Goal: Task Accomplishment & Management: Use online tool/utility

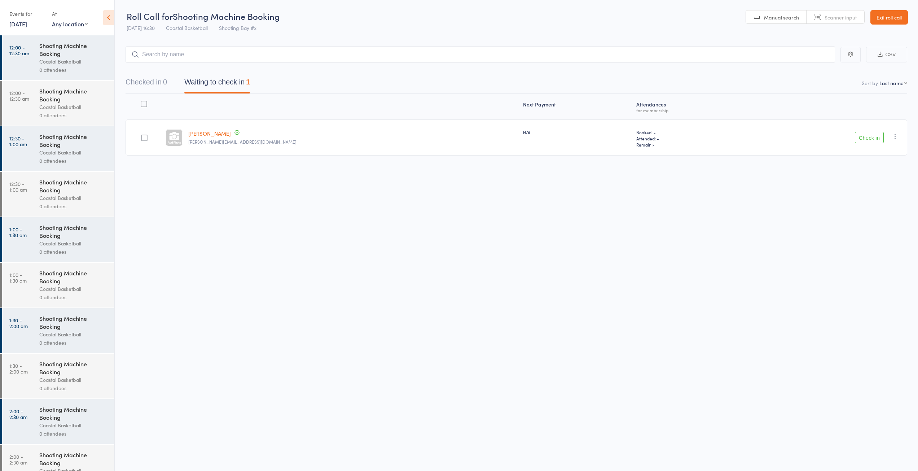
click at [23, 25] on link "14 Aug, 2025" at bounding box center [18, 24] width 18 height 8
click at [65, 76] on span "13" at bounding box center [66, 79] width 6 height 6
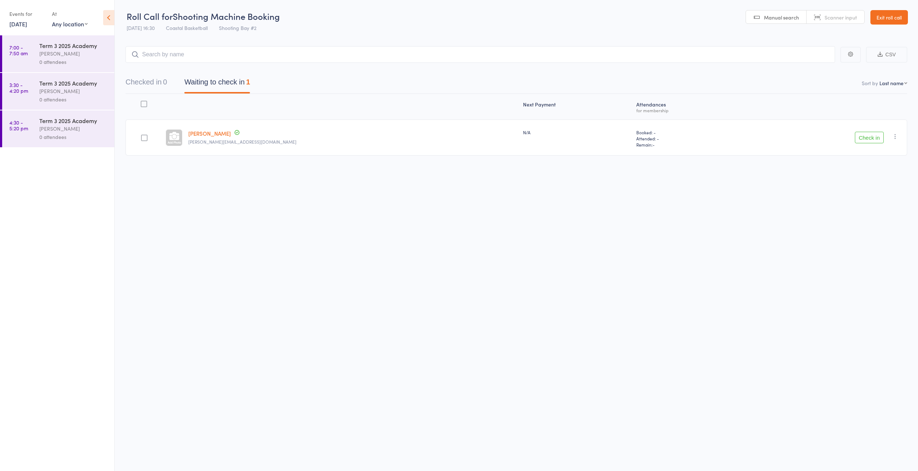
click at [22, 23] on link "13 Aug, 2025" at bounding box center [18, 24] width 18 height 8
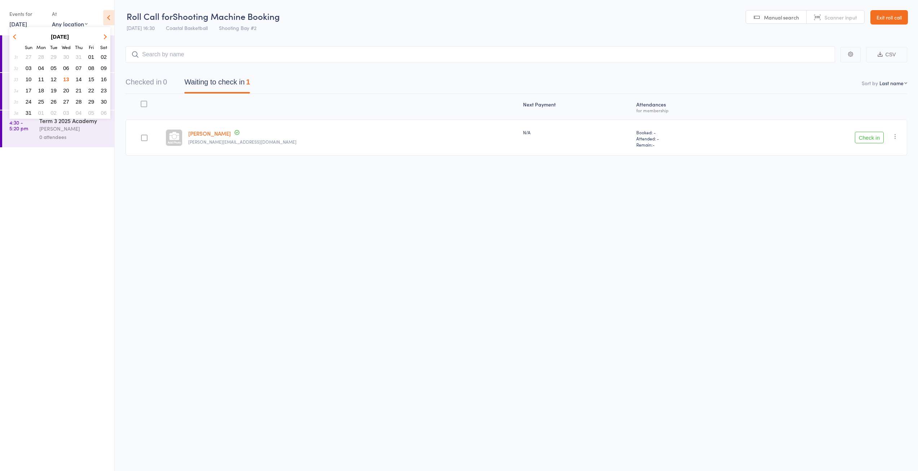
click at [888, 19] on link "Exit roll call" at bounding box center [890, 17] width 38 height 14
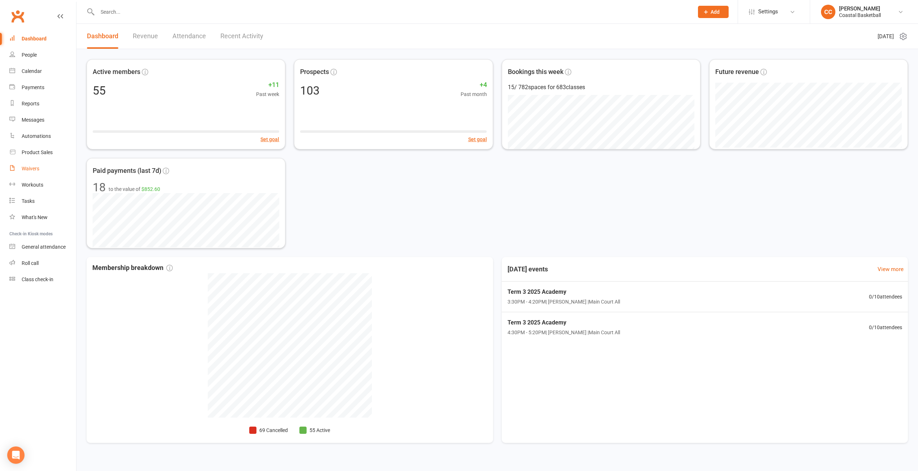
click at [43, 170] on link "Waivers" at bounding box center [42, 169] width 67 height 16
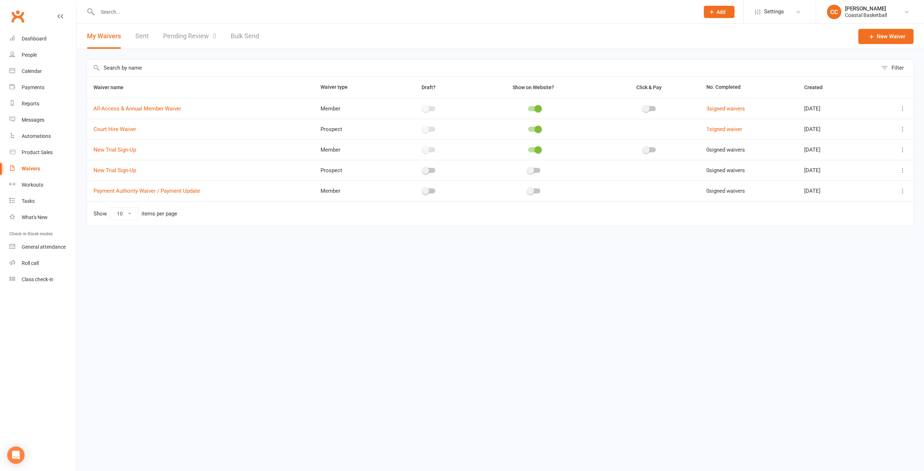
click at [198, 35] on link "Pending Review 0" at bounding box center [189, 36] width 53 height 25
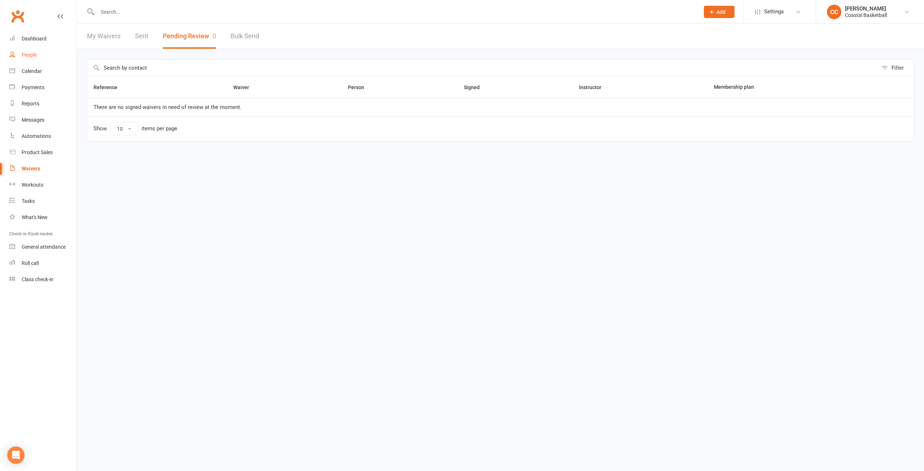
click at [40, 57] on link "People" at bounding box center [42, 55] width 67 height 16
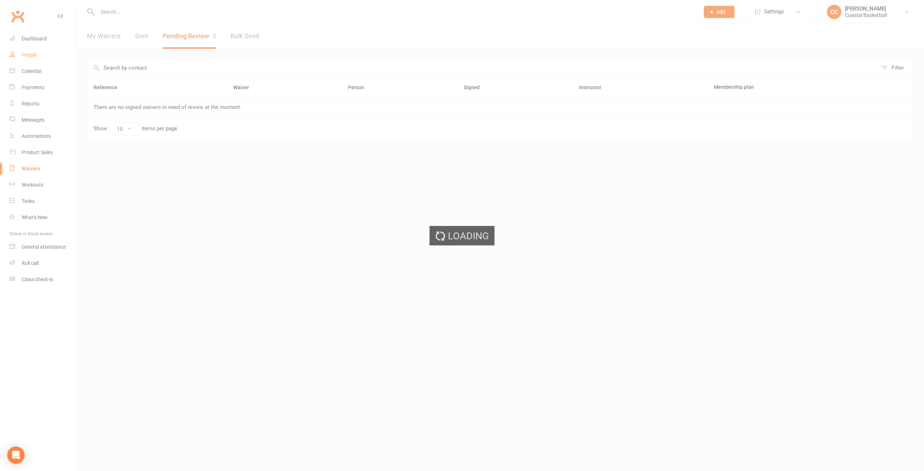
select select "100"
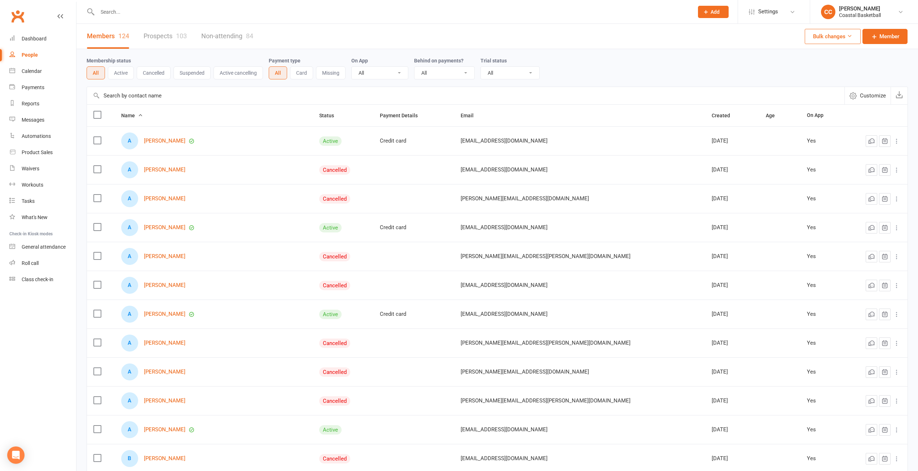
click at [121, 74] on button "Active" at bounding box center [121, 72] width 26 height 13
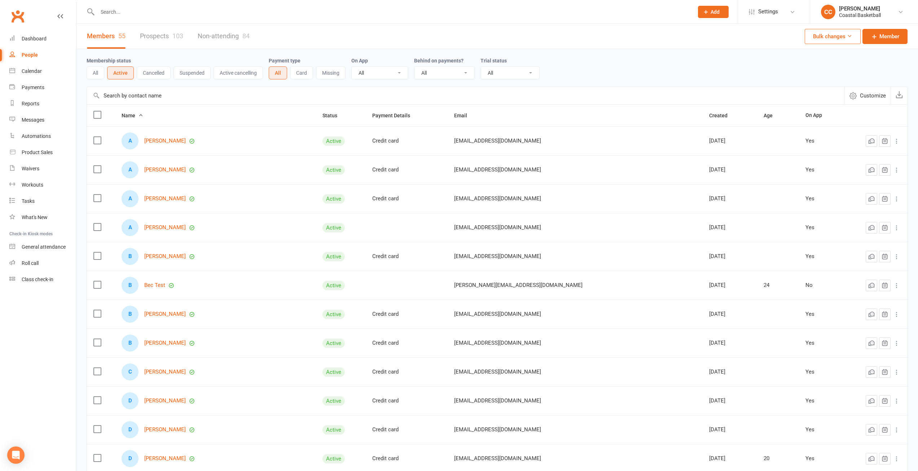
click at [703, 111] on th "Created" at bounding box center [730, 116] width 55 height 22
click at [709, 115] on span "Created" at bounding box center [722, 116] width 26 height 6
click at [143, 115] on span "Name" at bounding box center [133, 116] width 22 height 6
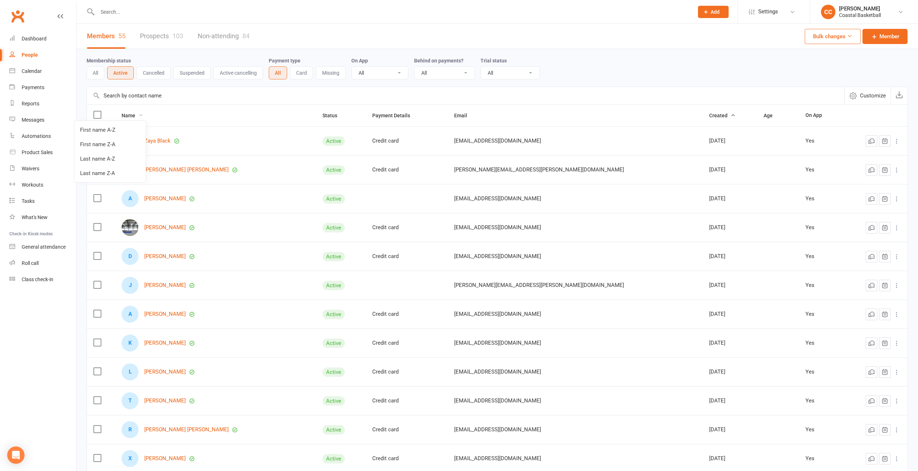
click at [143, 114] on icon at bounding box center [140, 115] width 5 height 5
click at [143, 116] on icon at bounding box center [140, 115] width 5 height 5
click at [152, 115] on th "Name" at bounding box center [215, 116] width 201 height 22
click at [143, 114] on span "Name" at bounding box center [133, 116] width 22 height 6
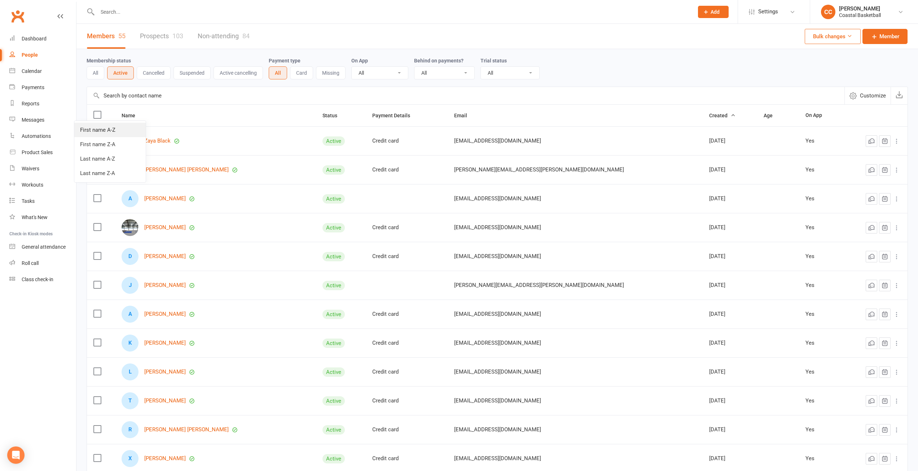
click at [114, 126] on link "First name A-Z" at bounding box center [109, 130] width 71 height 14
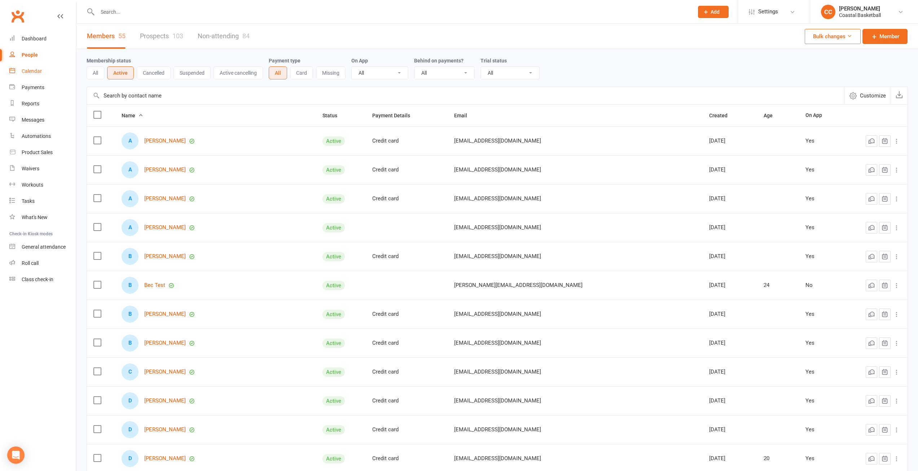
click at [39, 66] on link "Calendar" at bounding box center [42, 71] width 67 height 16
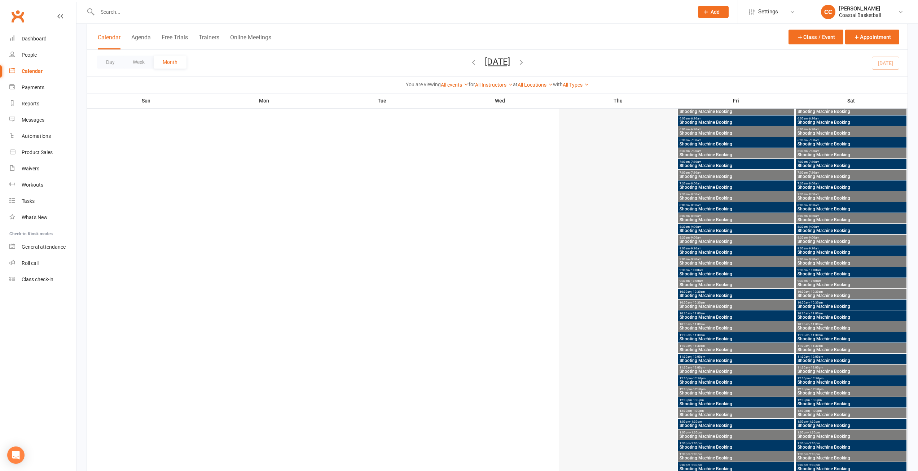
scroll to position [289, 0]
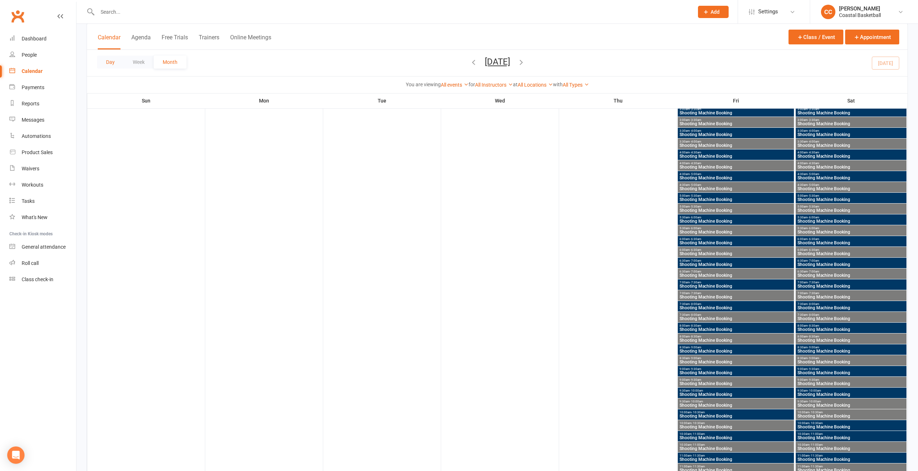
click at [101, 64] on button "Day" at bounding box center [110, 62] width 27 height 13
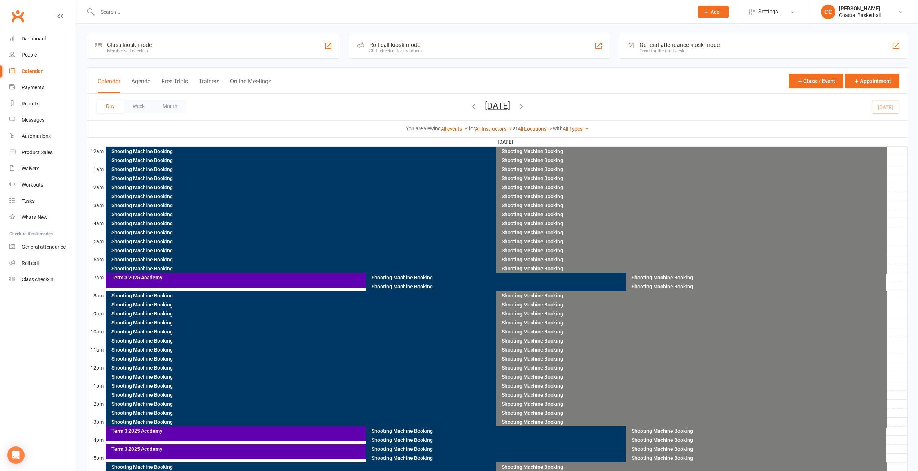
scroll to position [130, 0]
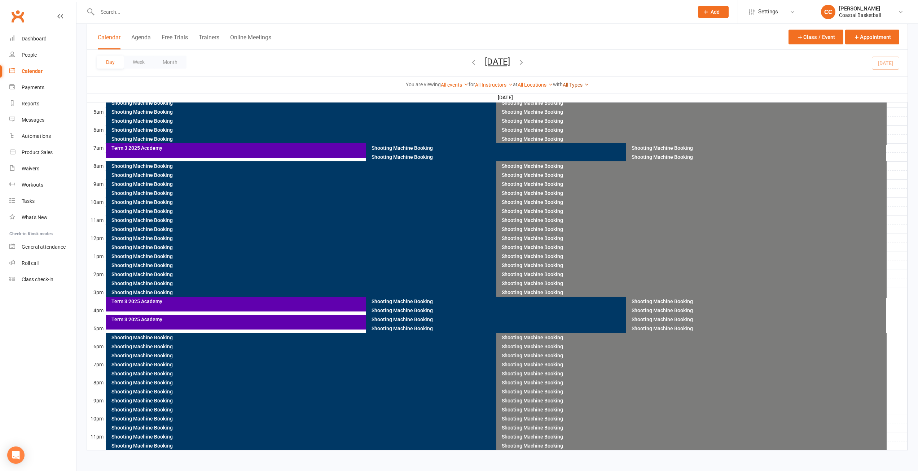
click at [589, 84] on icon at bounding box center [586, 84] width 5 height 5
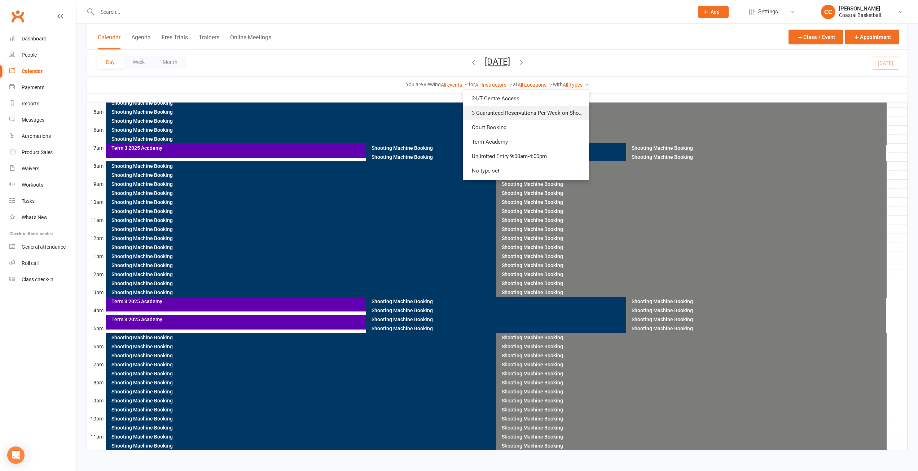
click at [567, 115] on link "3 Guaranteed Reservations Per Week on Shooting Bays" at bounding box center [526, 113] width 126 height 14
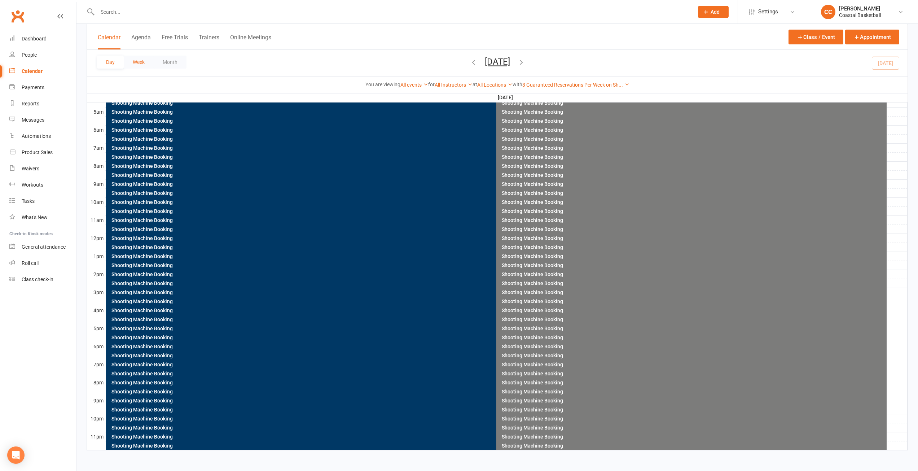
click at [147, 61] on button "Week" at bounding box center [139, 62] width 30 height 13
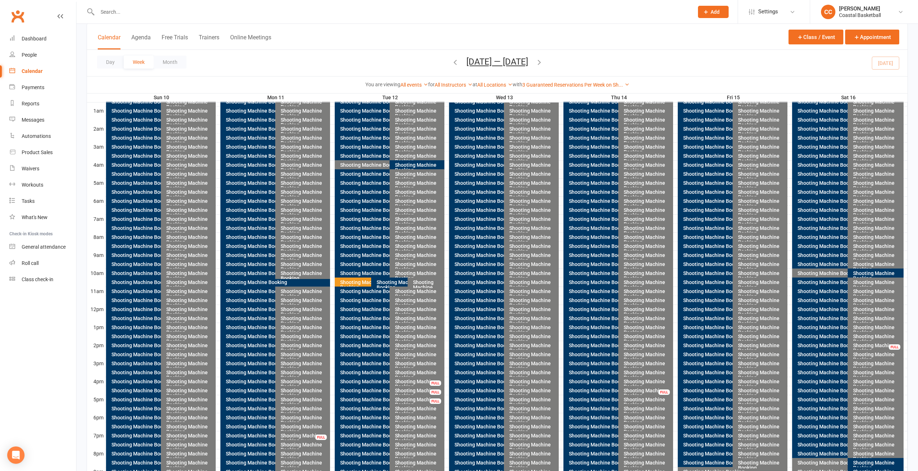
scroll to position [130, 0]
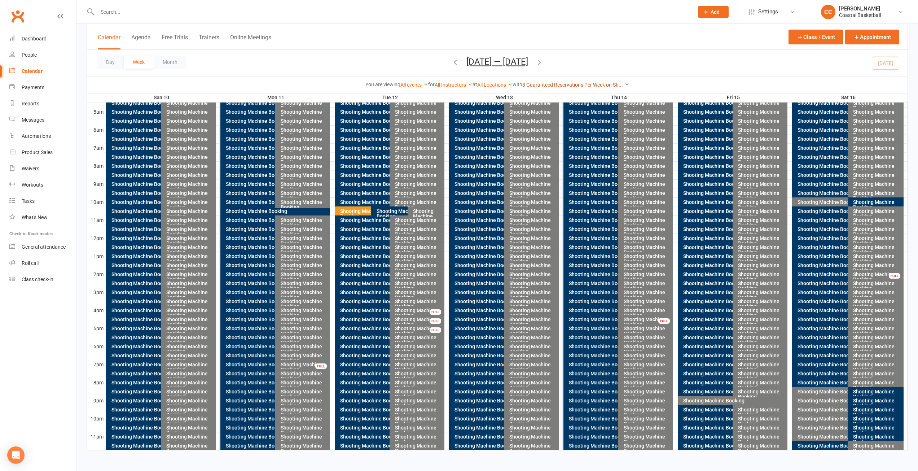
click at [630, 85] on icon at bounding box center [627, 84] width 5 height 5
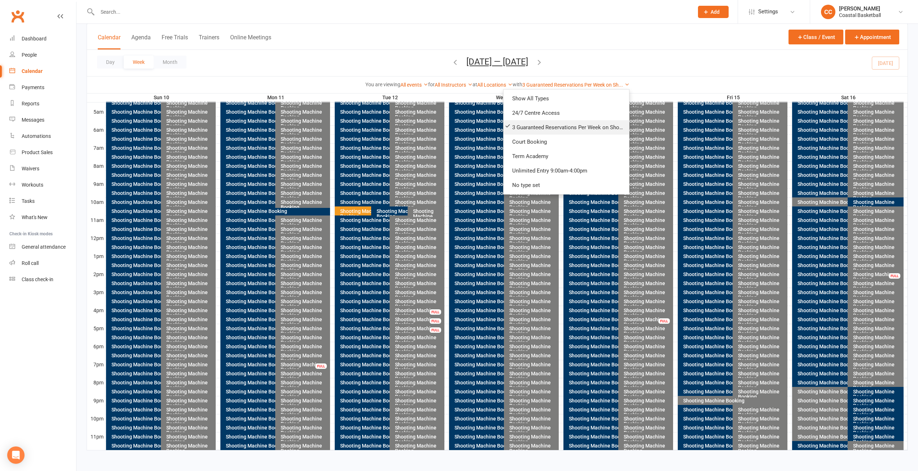
click at [556, 128] on link "3 Guaranteed Reservations Per Week on Shooting Bays" at bounding box center [567, 127] width 126 height 14
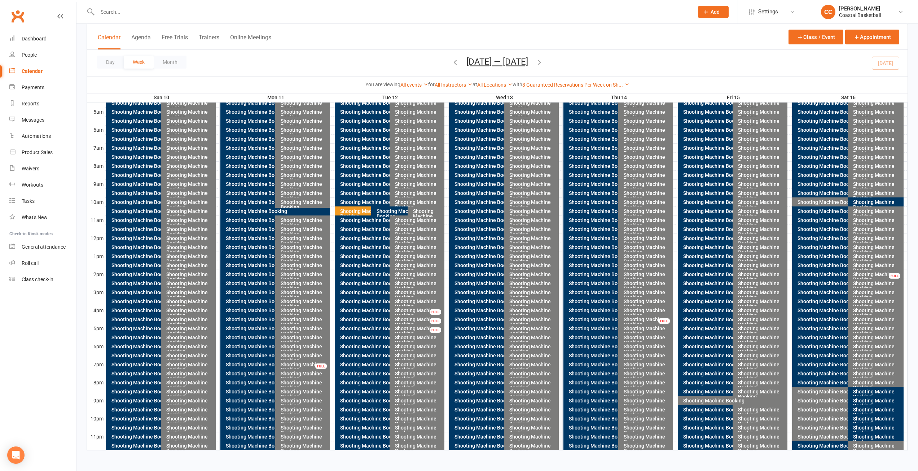
click at [630, 85] on icon at bounding box center [627, 84] width 5 height 5
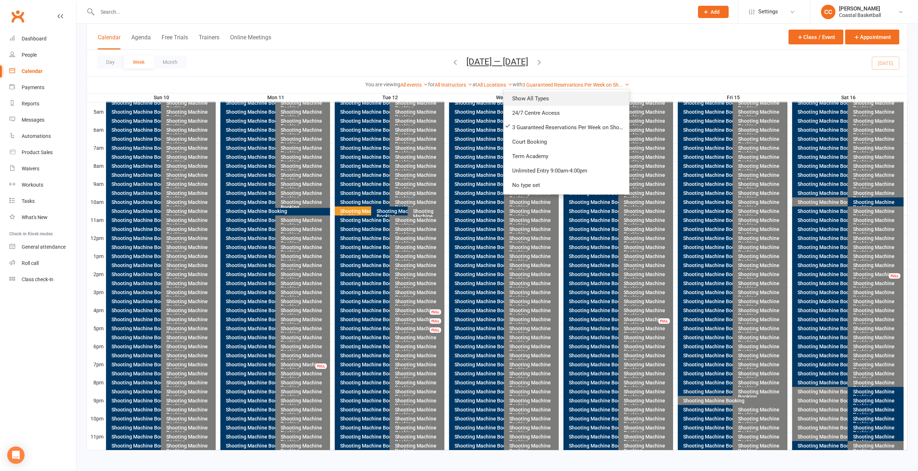
click at [569, 95] on link "Show All Types" at bounding box center [567, 98] width 126 height 14
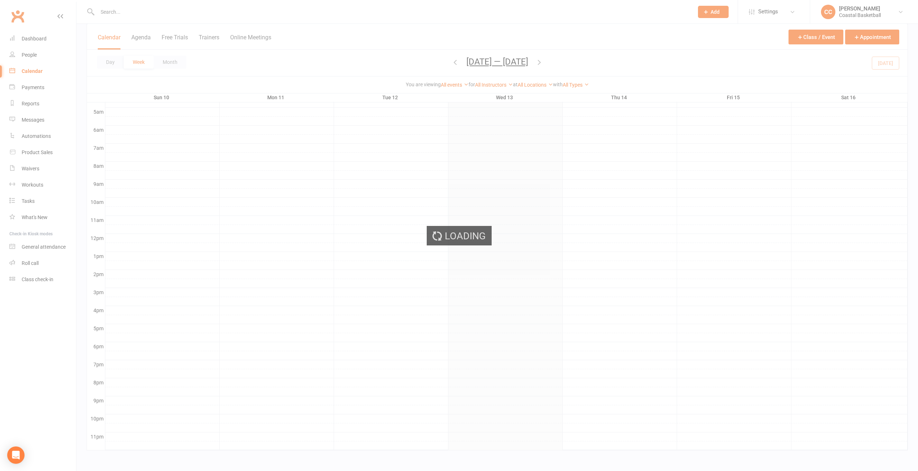
click at [540, 84] on div "Loading" at bounding box center [459, 235] width 918 height 471
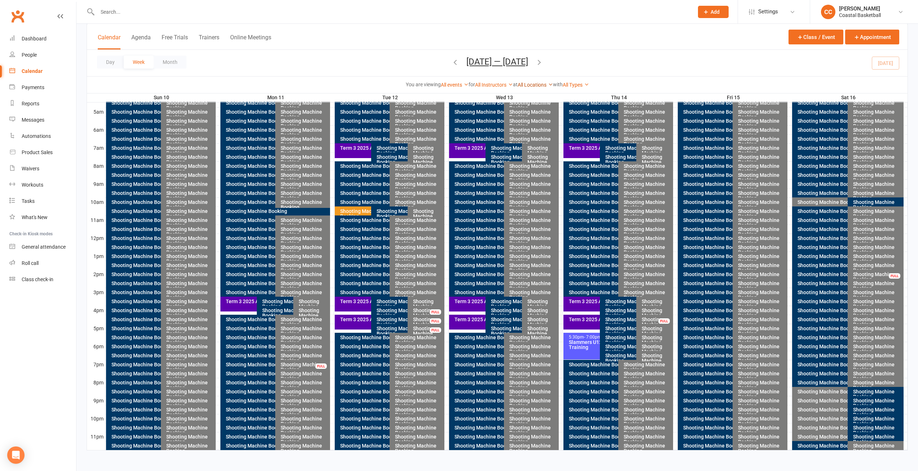
click at [544, 85] on link "All Locations" at bounding box center [535, 85] width 35 height 6
click at [518, 139] on link "Shooting Bay #1" at bounding box center [516, 142] width 71 height 14
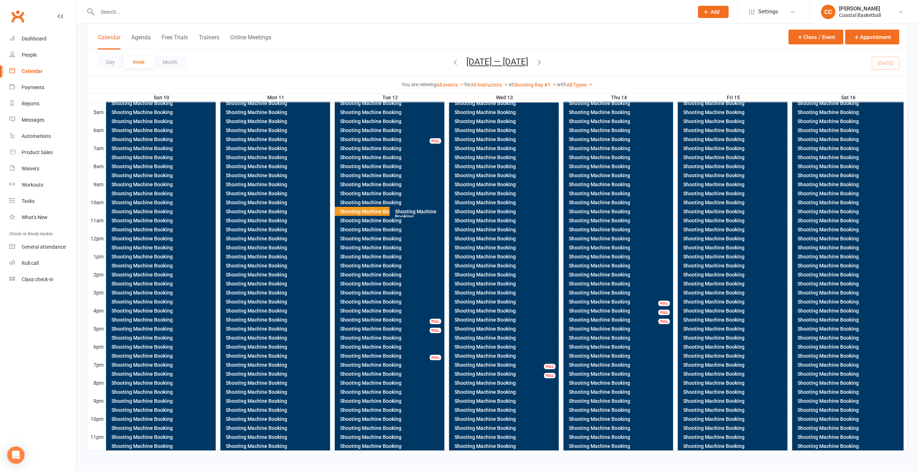
scroll to position [130, 0]
click at [546, 83] on link "Shooting Bay #1" at bounding box center [535, 85] width 44 height 6
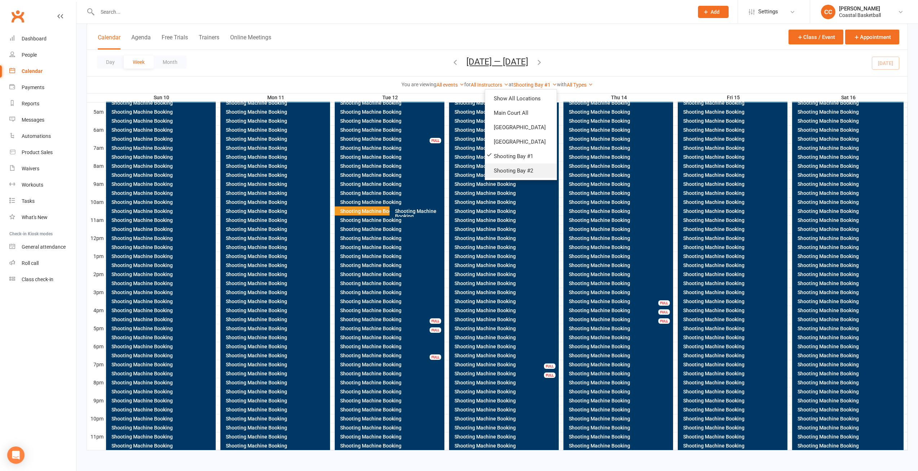
click at [533, 169] on link "Shooting Bay #2" at bounding box center [520, 170] width 71 height 14
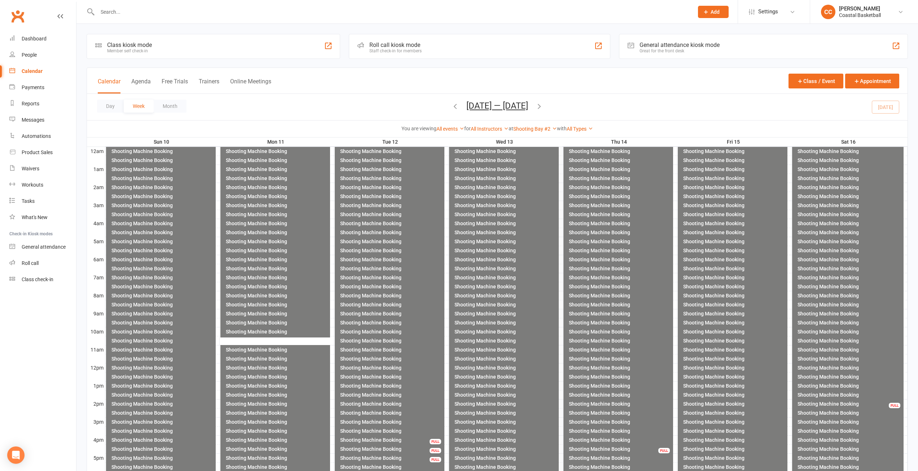
click at [494, 447] on div "Shooting Machine Booking" at bounding box center [505, 448] width 103 height 5
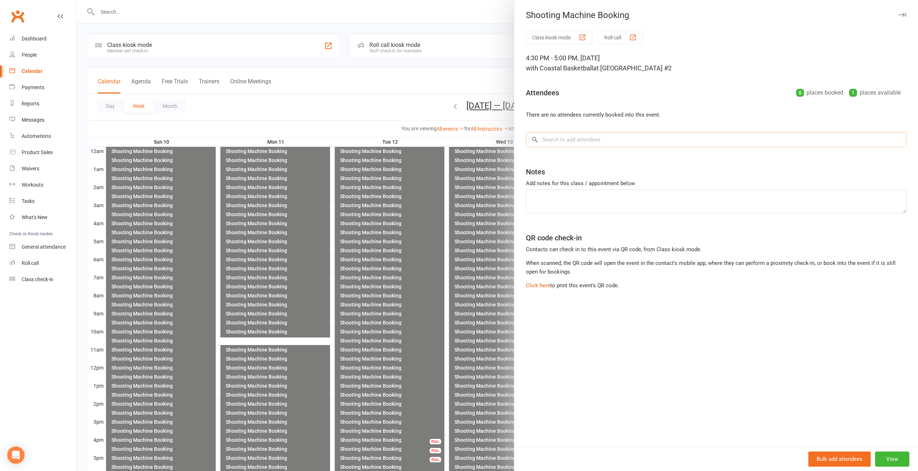
click at [570, 136] on input "search" at bounding box center [716, 139] width 381 height 15
type input "n"
type input "fielding"
click at [709, 116] on li "There are no attendees currently booked into this event." at bounding box center [716, 114] width 381 height 9
drag, startPoint x: 903, startPoint y: 14, endPoint x: 899, endPoint y: 13, distance: 3.8
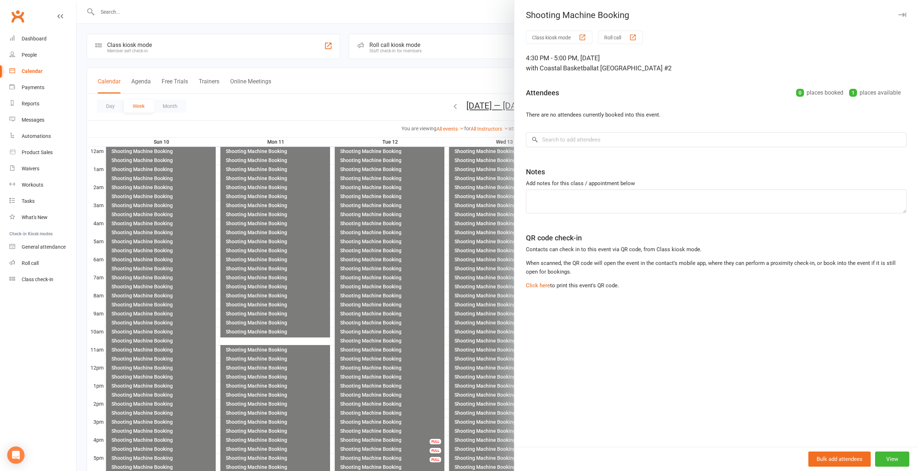
click at [902, 14] on div "Shooting Machine Booking" at bounding box center [717, 15] width 404 height 10
click at [899, 13] on icon "button" at bounding box center [903, 15] width 8 height 4
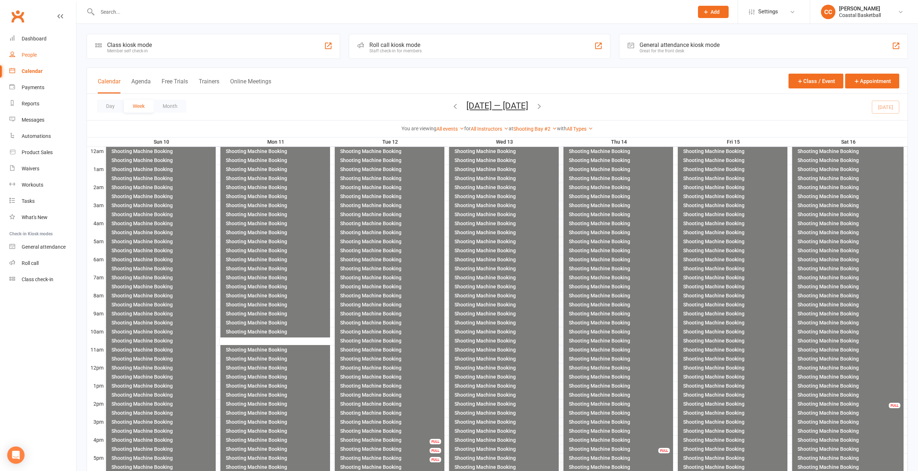
click at [31, 53] on div "People" at bounding box center [29, 55] width 15 height 6
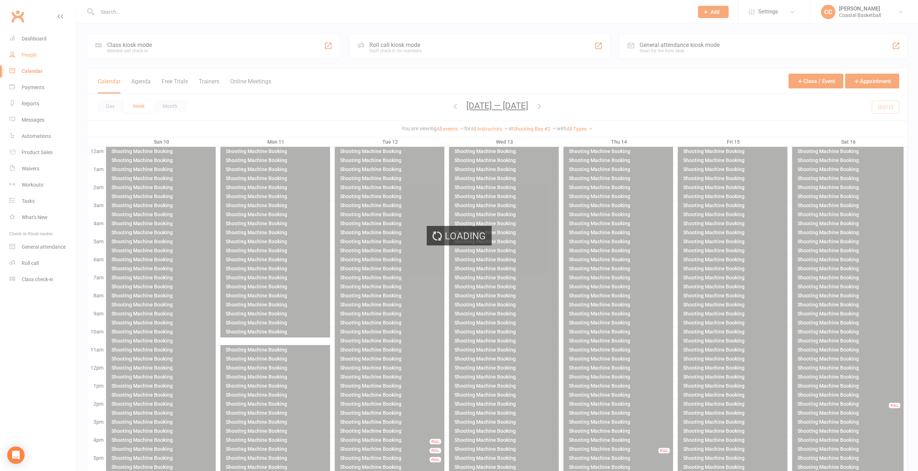
select select "100"
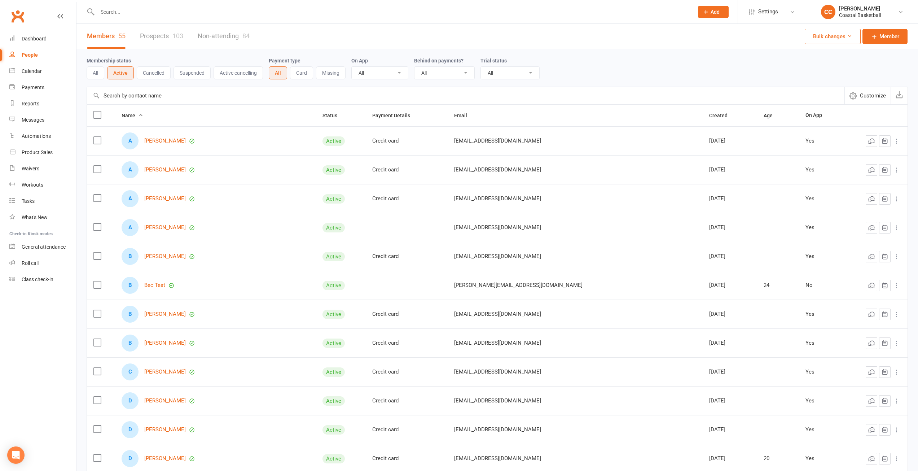
click at [136, 8] on input "text" at bounding box center [392, 12] width 594 height 10
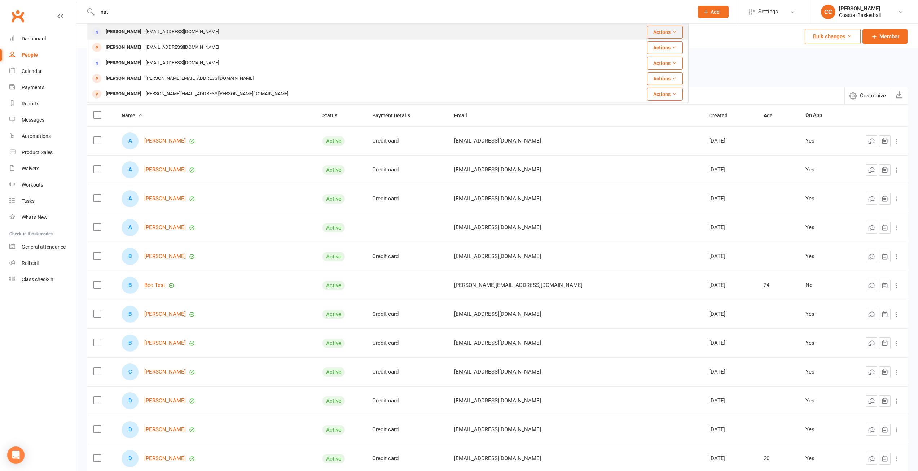
type input "nat"
click at [144, 27] on div "[EMAIL_ADDRESS][DOMAIN_NAME]" at bounding box center [183, 32] width 78 height 10
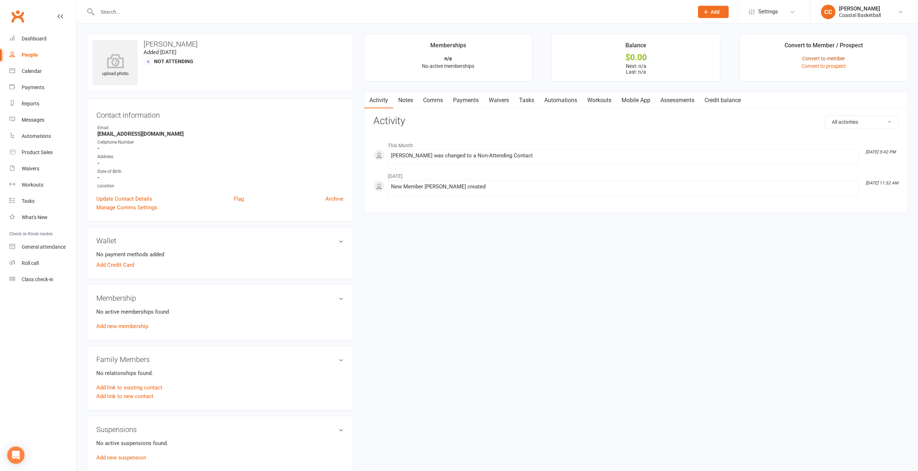
click at [835, 57] on link "Convert to member" at bounding box center [824, 59] width 43 height 6
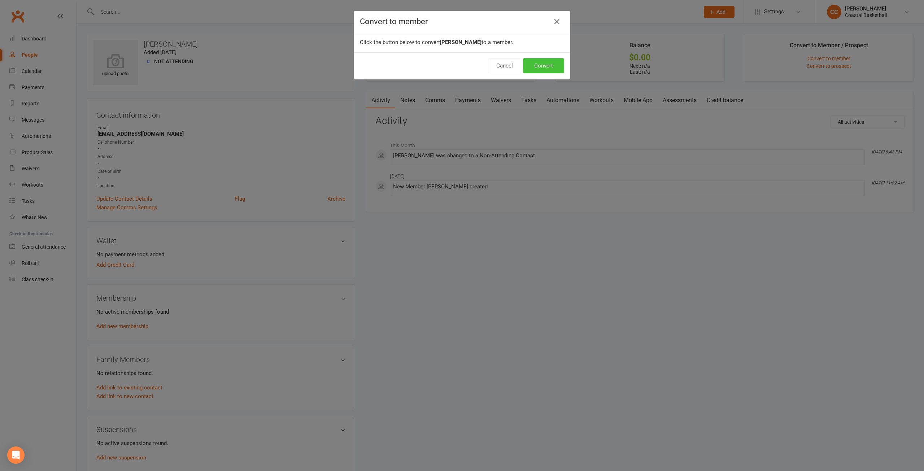
click at [546, 66] on button "Convert" at bounding box center [543, 65] width 41 height 15
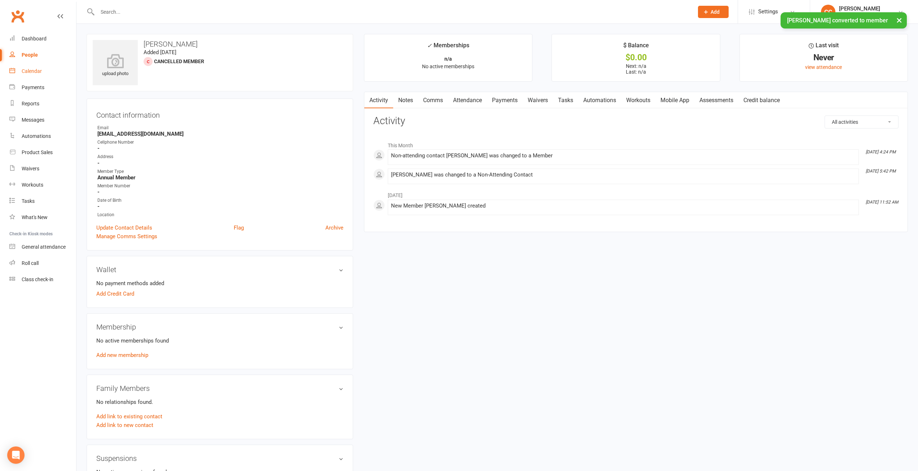
click at [29, 70] on div "Calendar" at bounding box center [32, 71] width 20 height 6
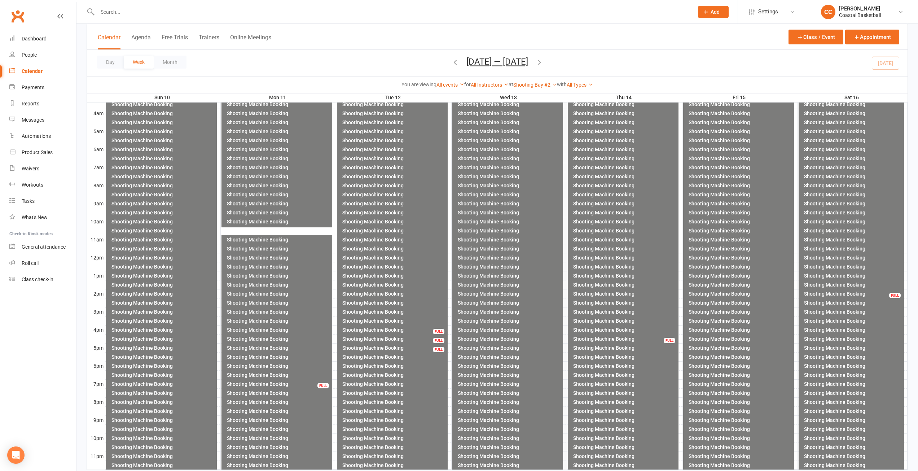
scroll to position [130, 0]
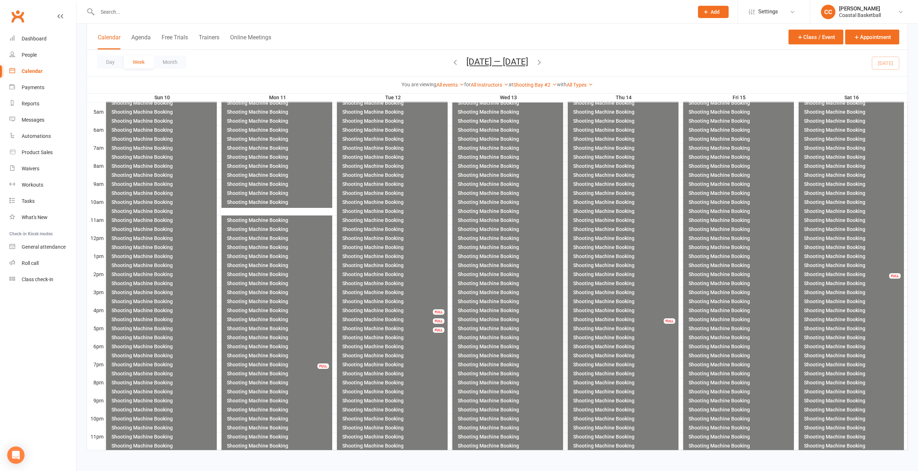
click at [497, 328] on div "Shooting Machine Booking" at bounding box center [510, 328] width 104 height 5
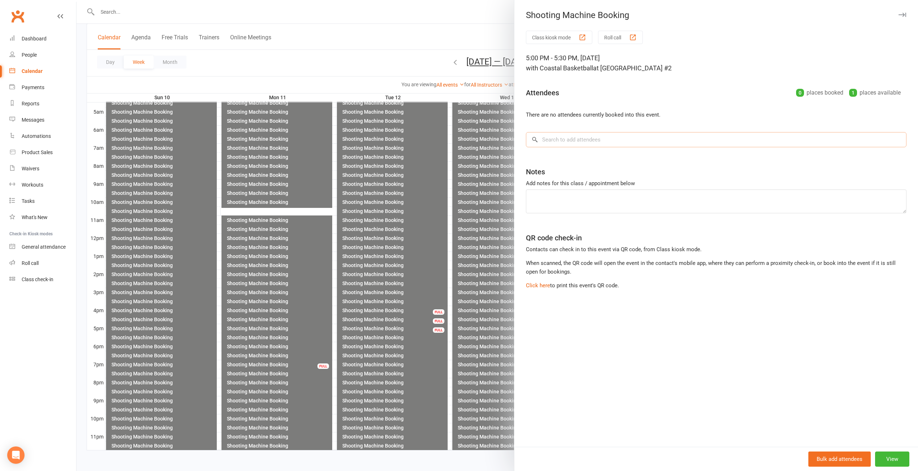
click at [590, 141] on input "search" at bounding box center [716, 139] width 381 height 15
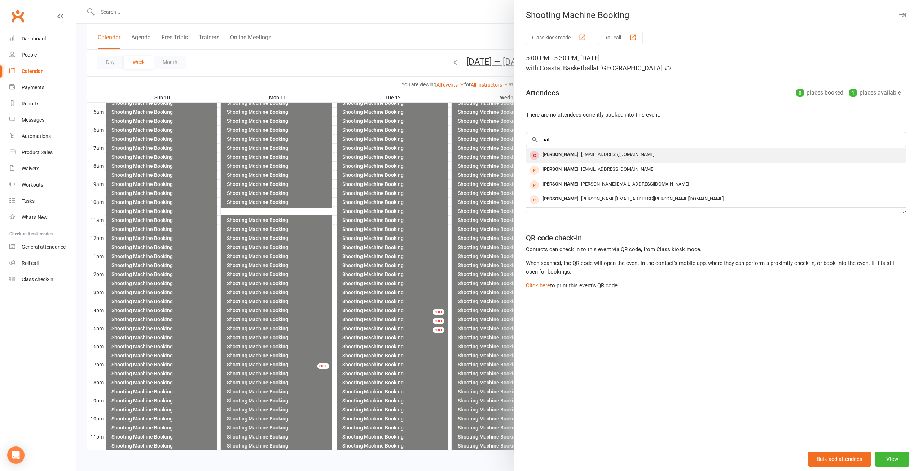
type input "nat"
click at [591, 154] on span "[EMAIL_ADDRESS][DOMAIN_NAME]" at bounding box center [617, 154] width 73 height 5
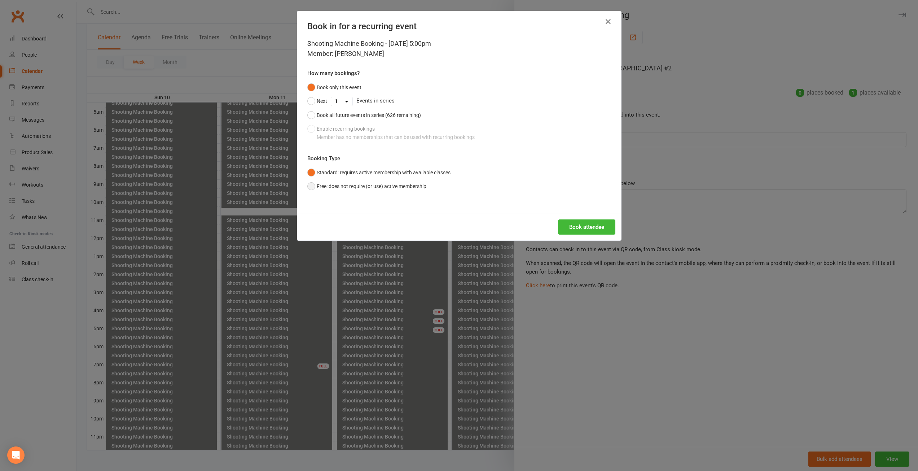
click at [405, 185] on button "Free: does not require (or use) active membership" at bounding box center [366, 186] width 119 height 14
click at [586, 222] on button "Book attendee" at bounding box center [586, 226] width 57 height 15
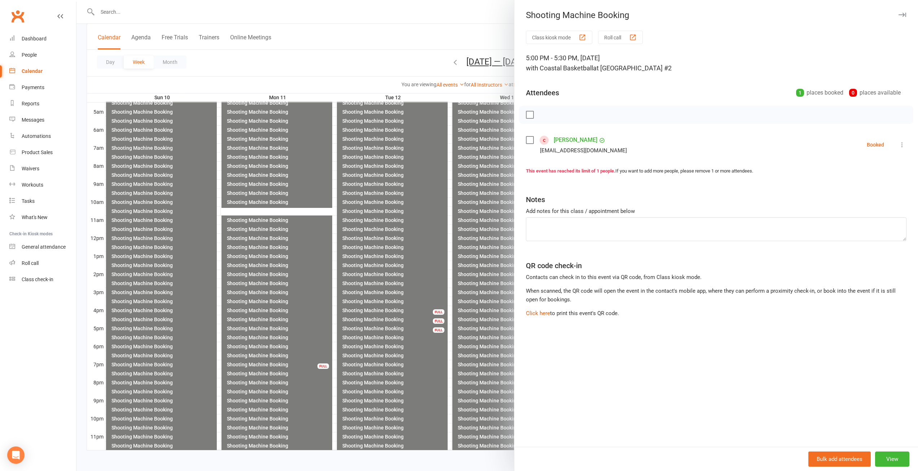
click at [408, 37] on div at bounding box center [498, 235] width 842 height 471
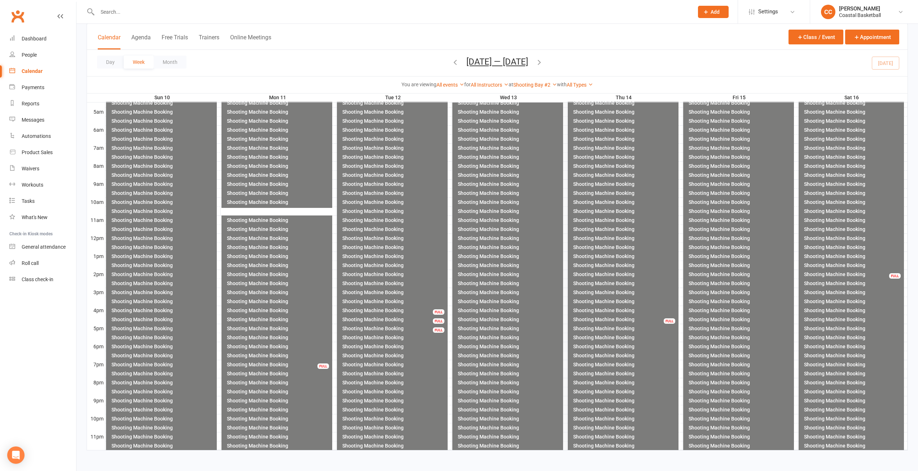
click at [626, 320] on div "Shooting Machine Booking" at bounding box center [625, 319] width 104 height 5
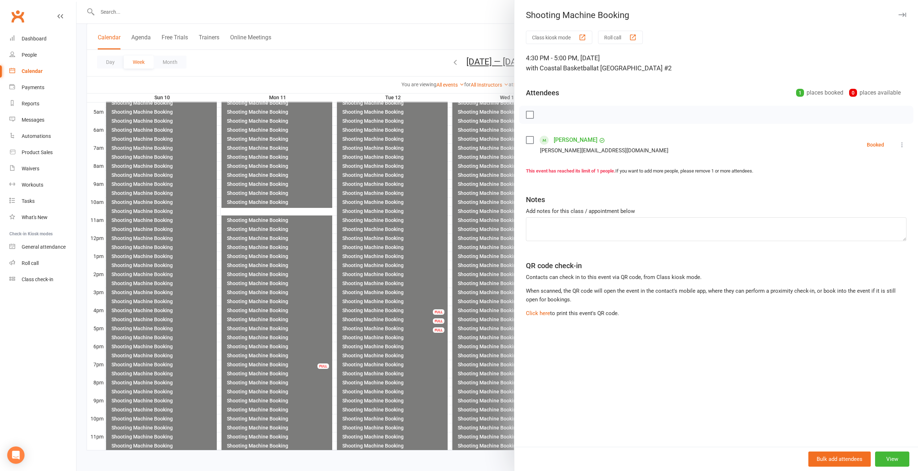
click at [898, 12] on button "button" at bounding box center [902, 14] width 9 height 9
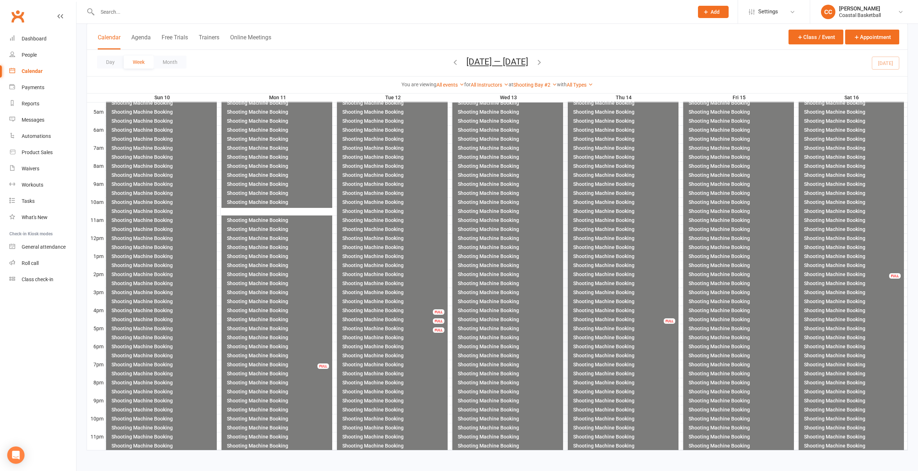
click at [508, 327] on div "Shooting Machine Booking" at bounding box center [510, 328] width 104 height 5
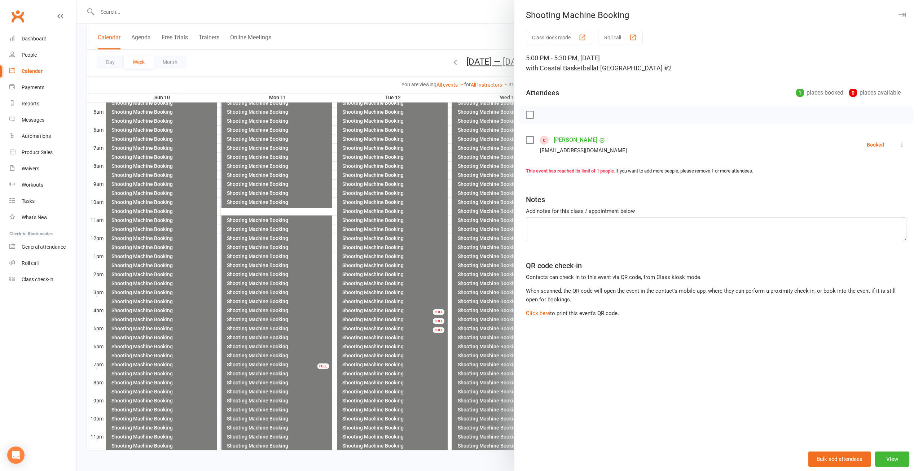
click at [899, 16] on icon "button" at bounding box center [903, 15] width 8 height 4
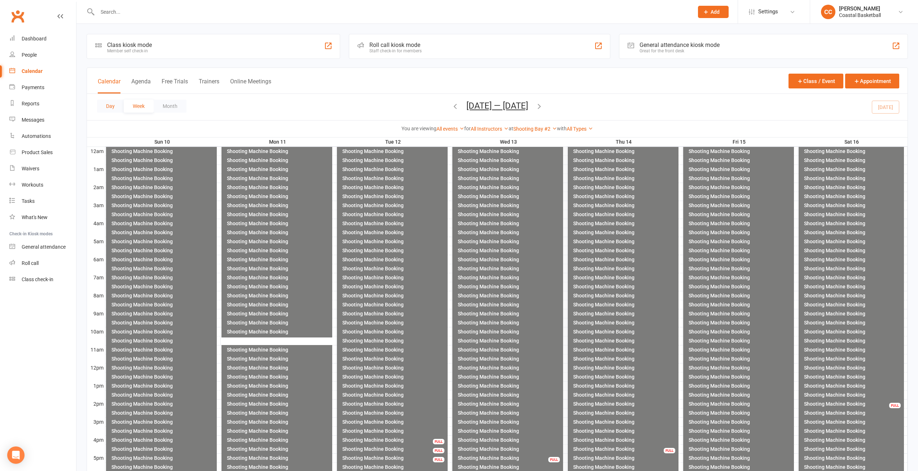
click at [109, 103] on button "Day" at bounding box center [110, 106] width 27 height 13
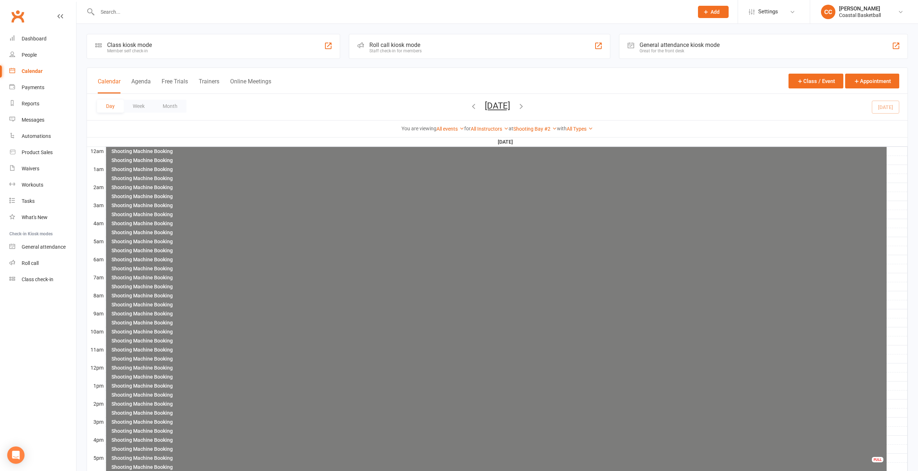
scroll to position [130, 0]
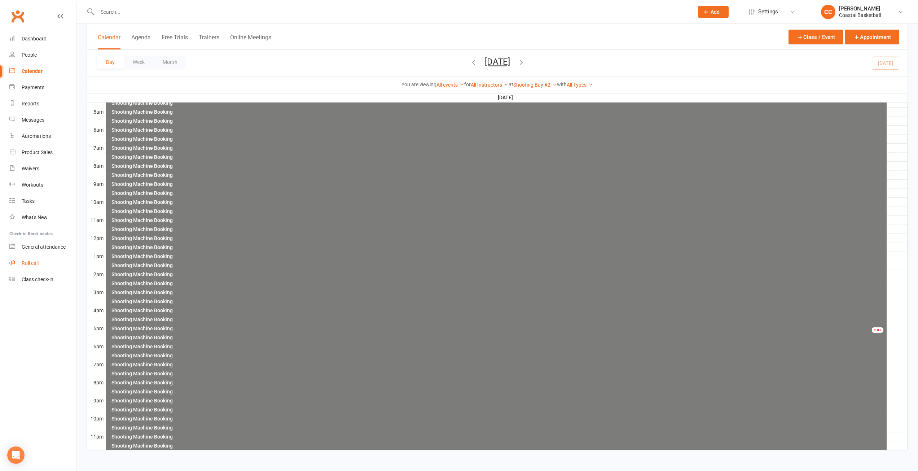
click at [30, 266] on div "Roll call" at bounding box center [30, 263] width 17 height 6
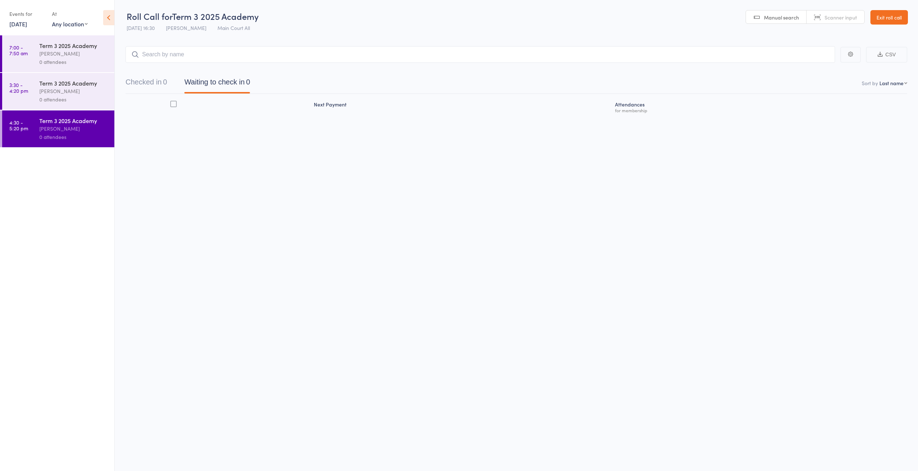
click at [78, 193] on ul "7:00 - 7:50 am Term 3 2025 Academy Manyiel Wugol 0 attendees 3:30 - 4:20 pm Ter…" at bounding box center [57, 253] width 114 height 436
click at [87, 25] on select "Any location Main Court North Main Court South Shooting Bay #2 Main Court All S…" at bounding box center [70, 24] width 36 height 8
select select "2"
click at [52, 20] on select "Any location Main Court North Main Court South Shooting Bay #2 Main Court All S…" at bounding box center [70, 24] width 36 height 8
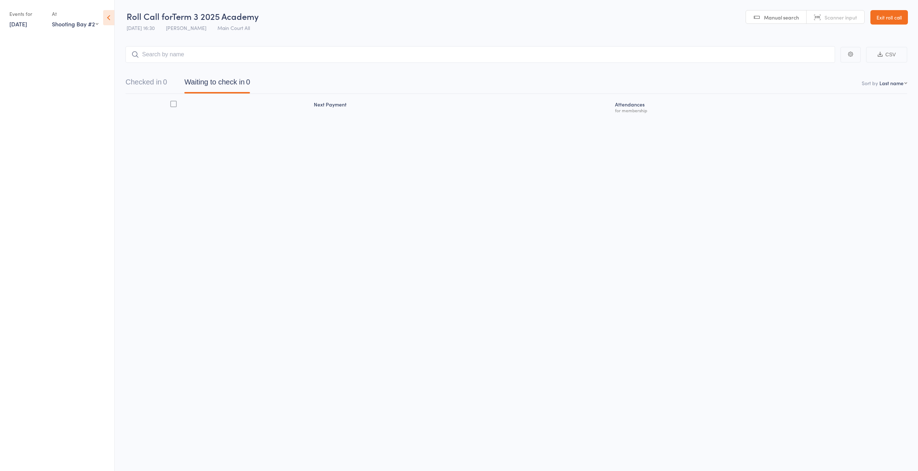
click at [93, 25] on select "Any location Main Court North Main Court South Shooting Bay #2 Main Court All S…" at bounding box center [75, 24] width 47 height 8
select select
click at [52, 20] on select "Any location Main Court North Main Court South Shooting Bay #2 Main Court All S…" at bounding box center [75, 24] width 47 height 8
